Goal: Navigation & Orientation: Find specific page/section

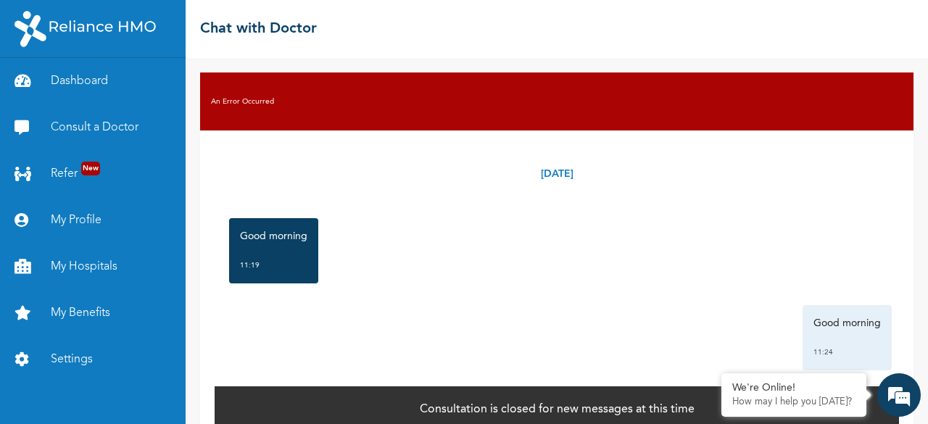
scroll to position [1975, 0]
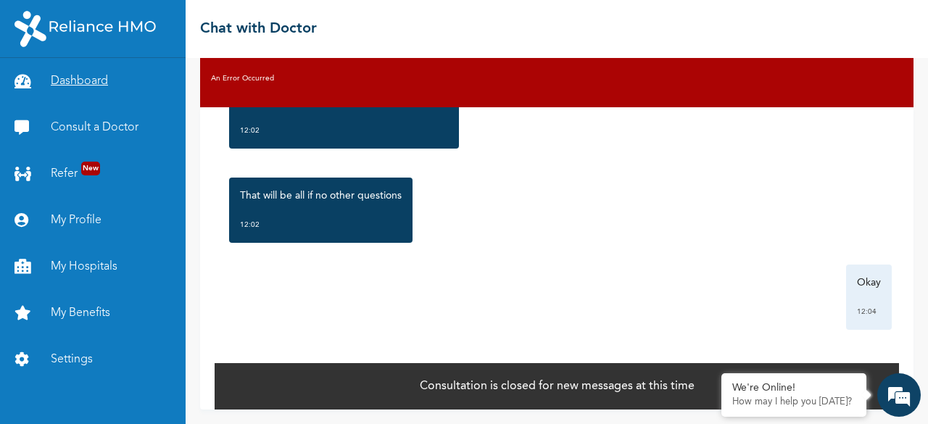
click at [83, 81] on link "Dashboard" at bounding box center [93, 81] width 186 height 46
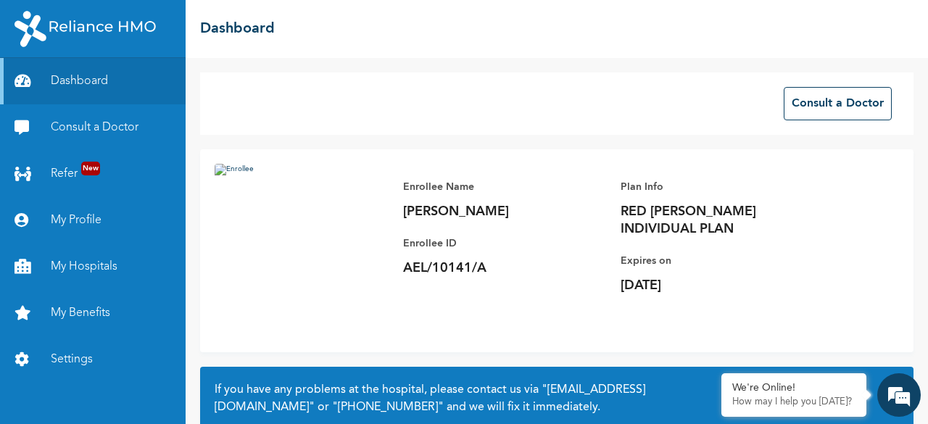
scroll to position [137, 0]
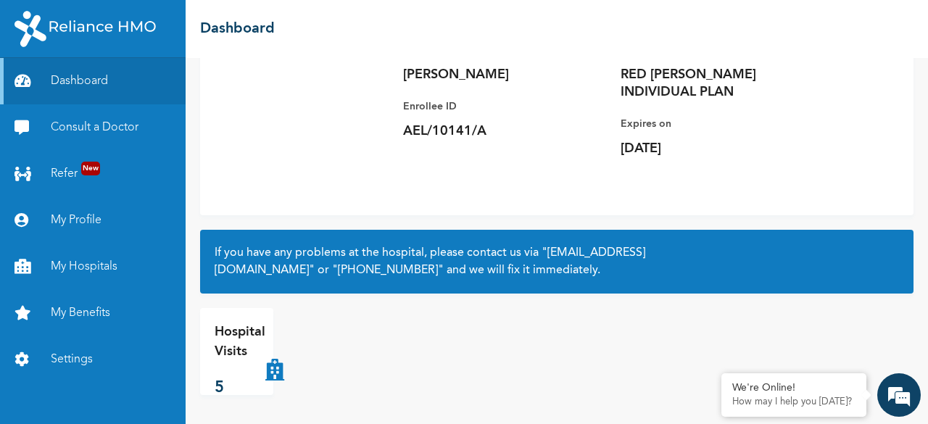
click at [239, 373] on div "Hospital Visits 5" at bounding box center [240, 352] width 51 height 58
click at [236, 357] on p "Hospital Visits" at bounding box center [240, 342] width 51 height 39
click at [215, 389] on p "5" at bounding box center [240, 388] width 51 height 24
click at [278, 369] on icon at bounding box center [274, 352] width 19 height 58
click at [241, 334] on p "Hospital Visits" at bounding box center [240, 342] width 51 height 39
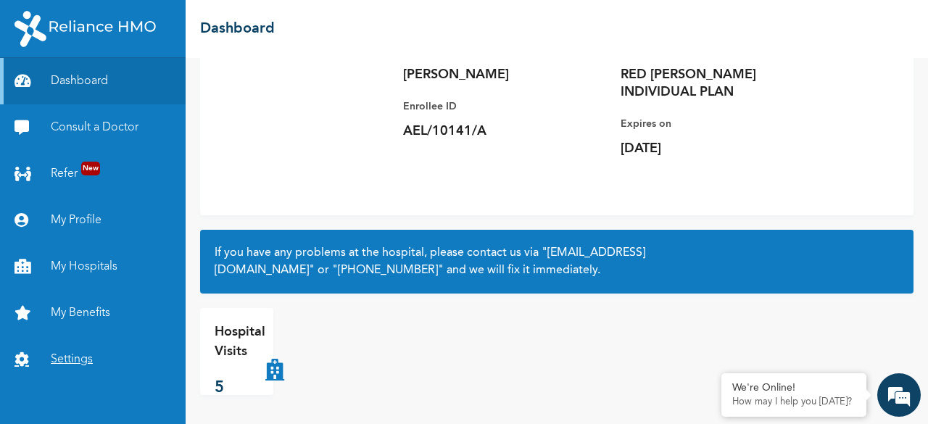
click at [80, 372] on link "Settings" at bounding box center [93, 359] width 186 height 46
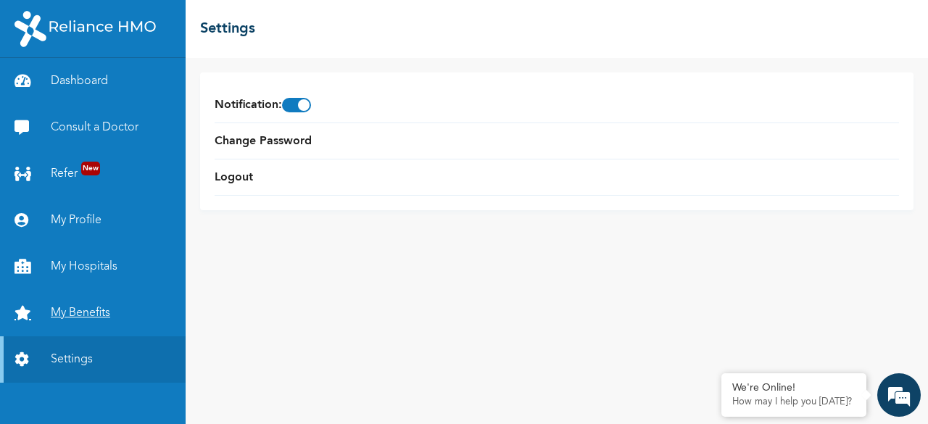
click at [72, 314] on link "My Benefits" at bounding box center [93, 313] width 186 height 46
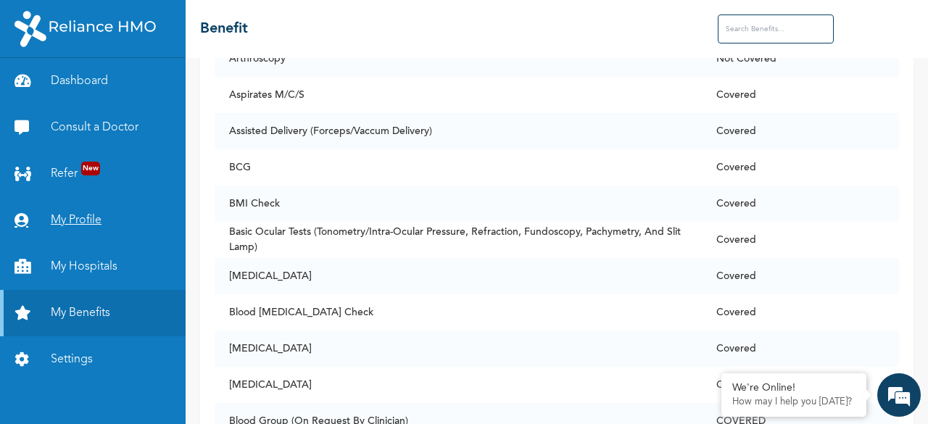
scroll to position [679, 0]
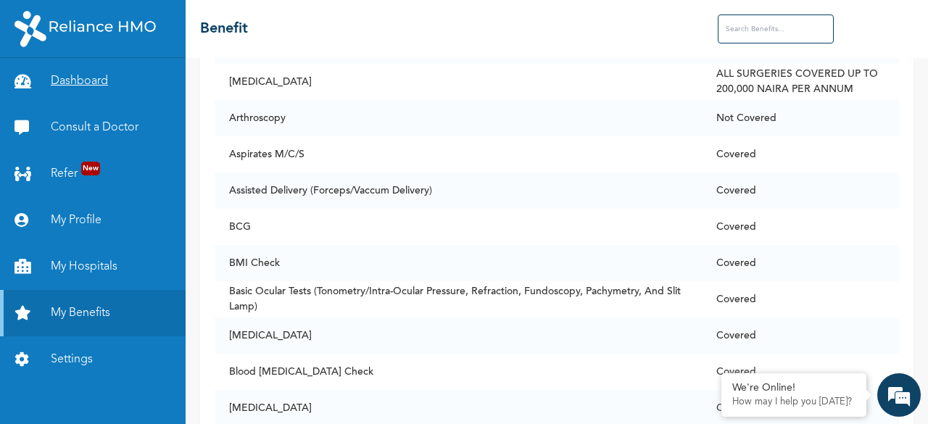
click at [88, 88] on link "Dashboard" at bounding box center [93, 81] width 186 height 46
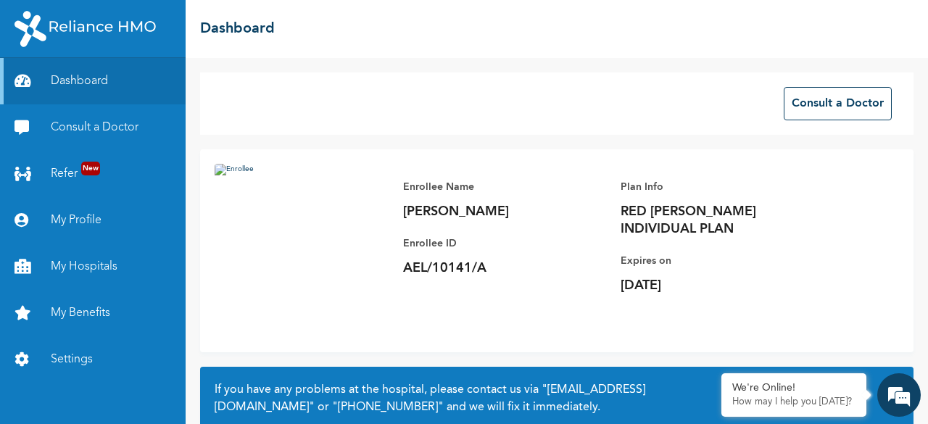
scroll to position [137, 0]
